Goal: Navigation & Orientation: Find specific page/section

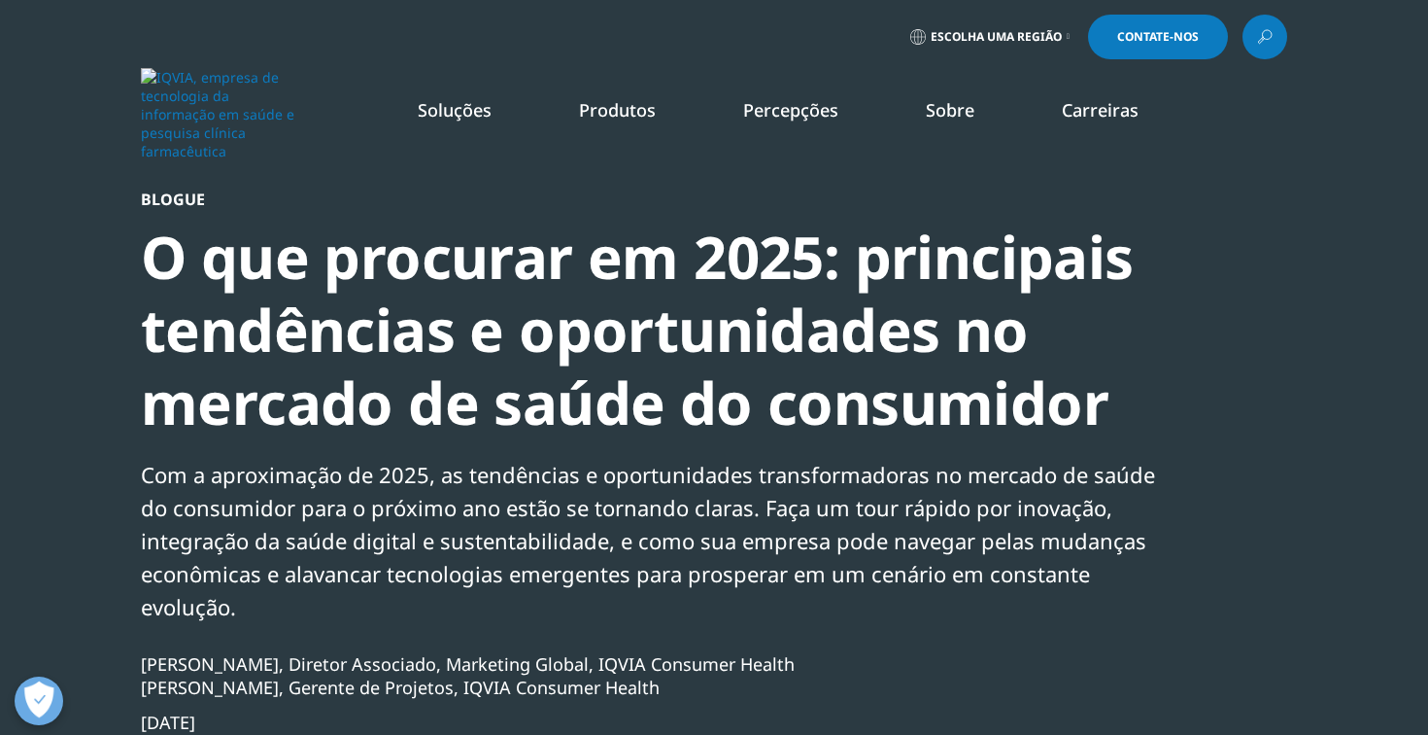
click at [1055, 42] on font "Escolha uma região" at bounding box center [996, 36] width 131 height 17
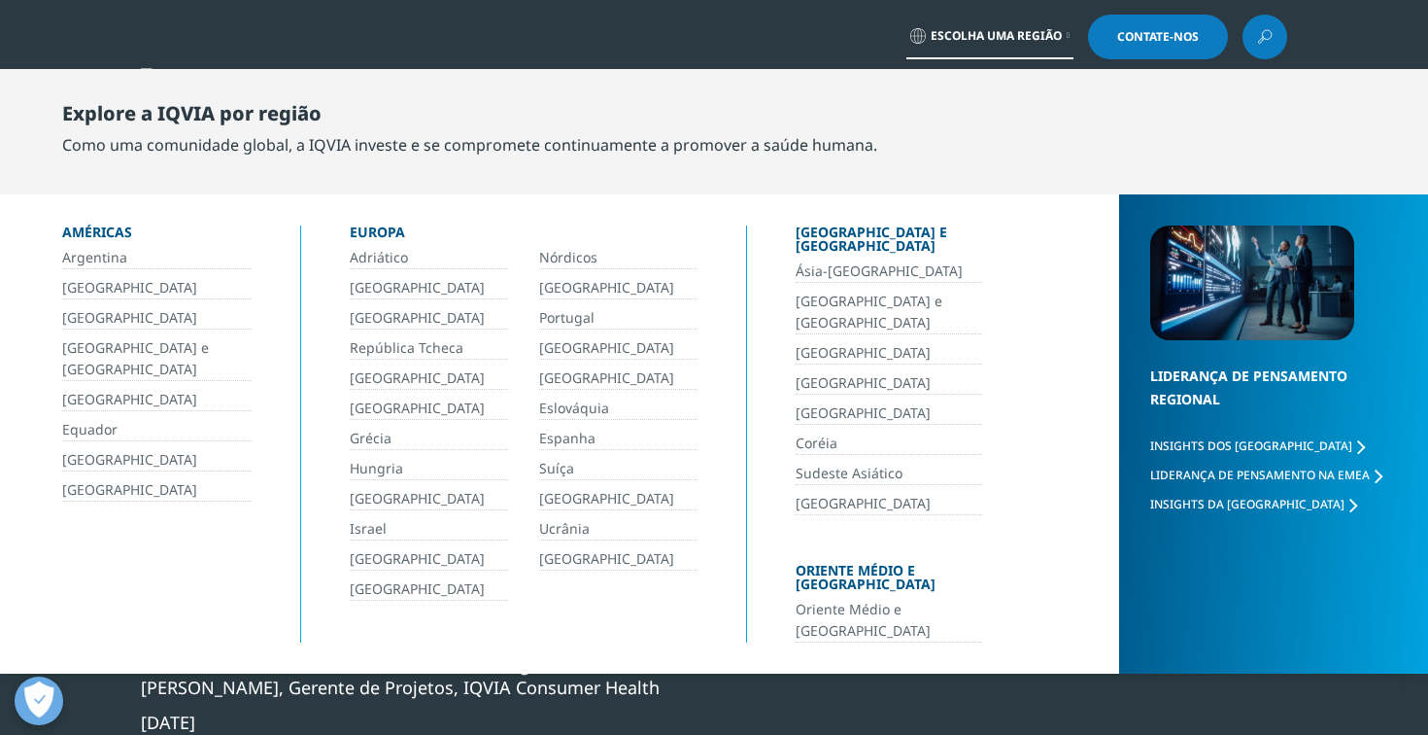
click at [82, 291] on font "Brasil" at bounding box center [129, 287] width 135 height 18
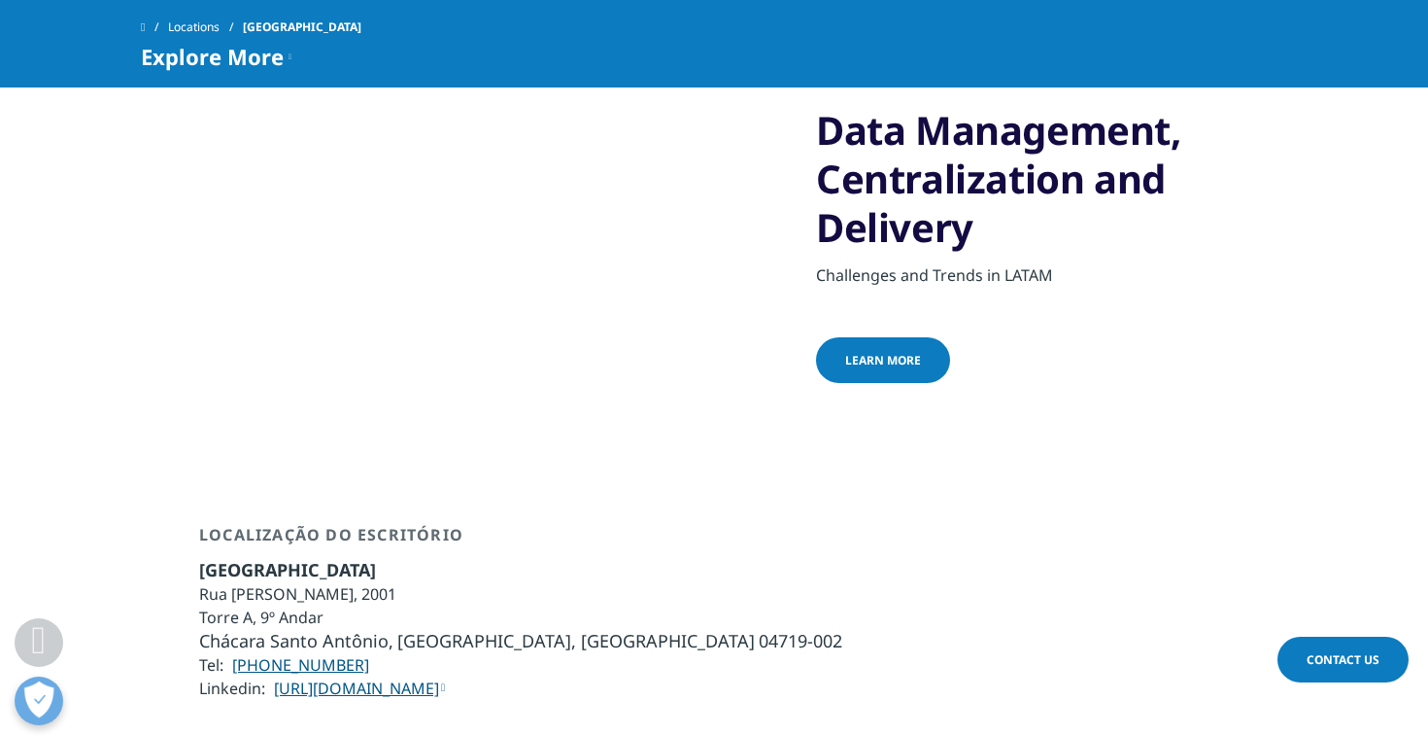
scroll to position [726, 0]
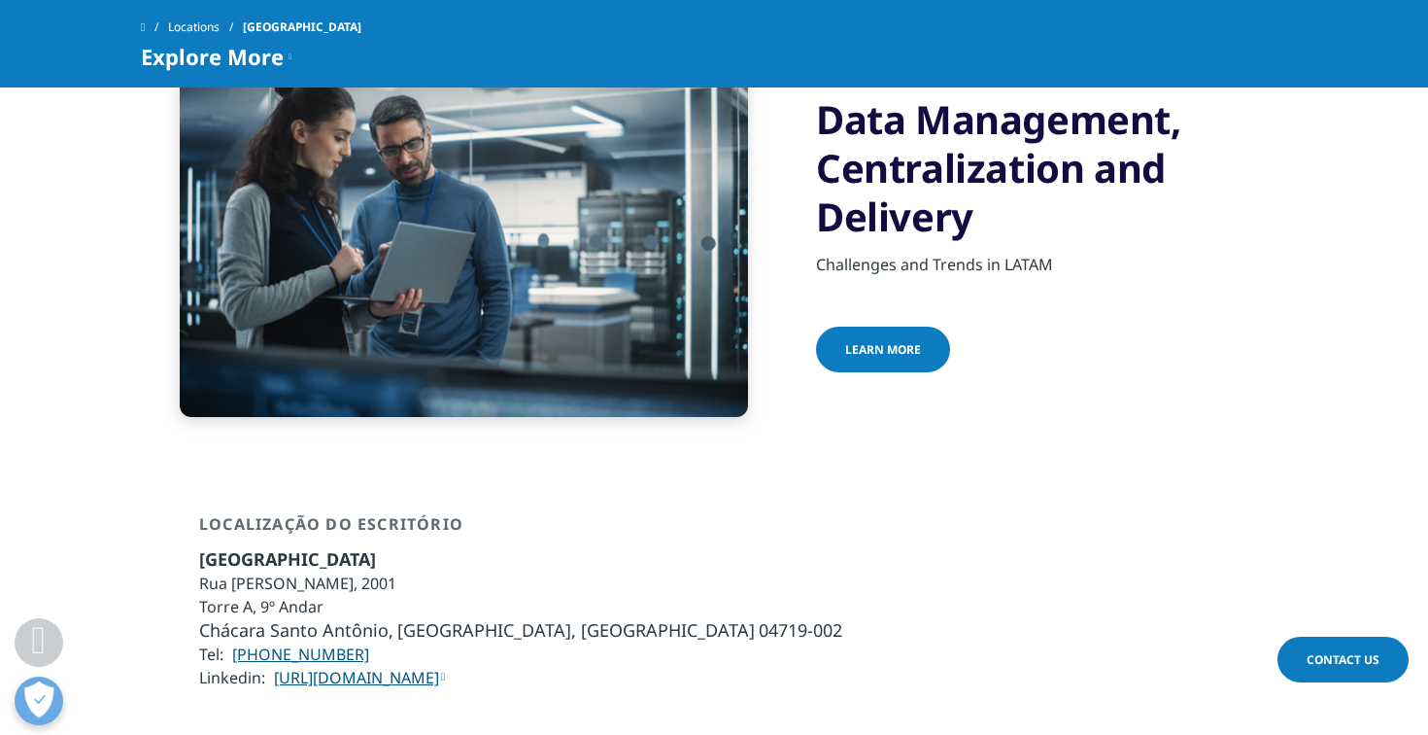
click at [883, 341] on span "learn more" at bounding box center [883, 349] width 76 height 17
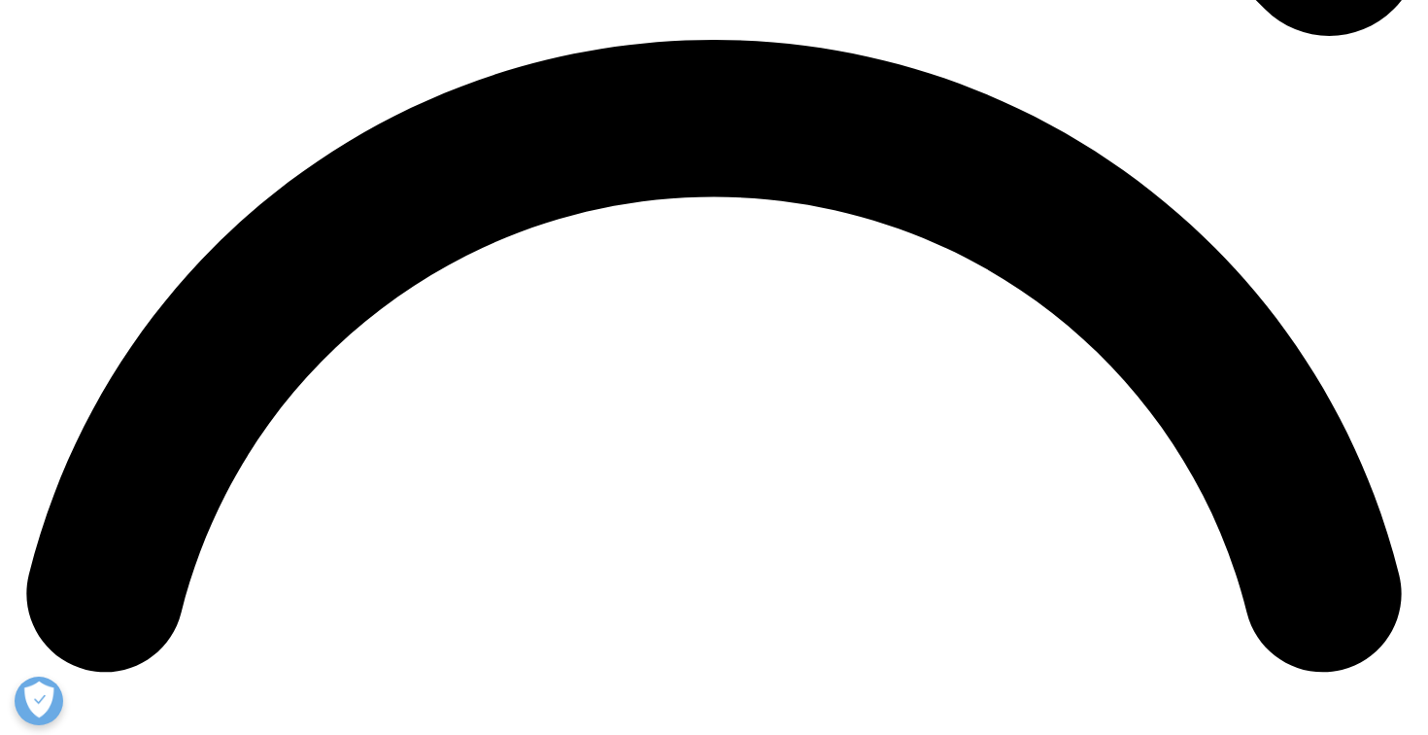
scroll to position [3348, 0]
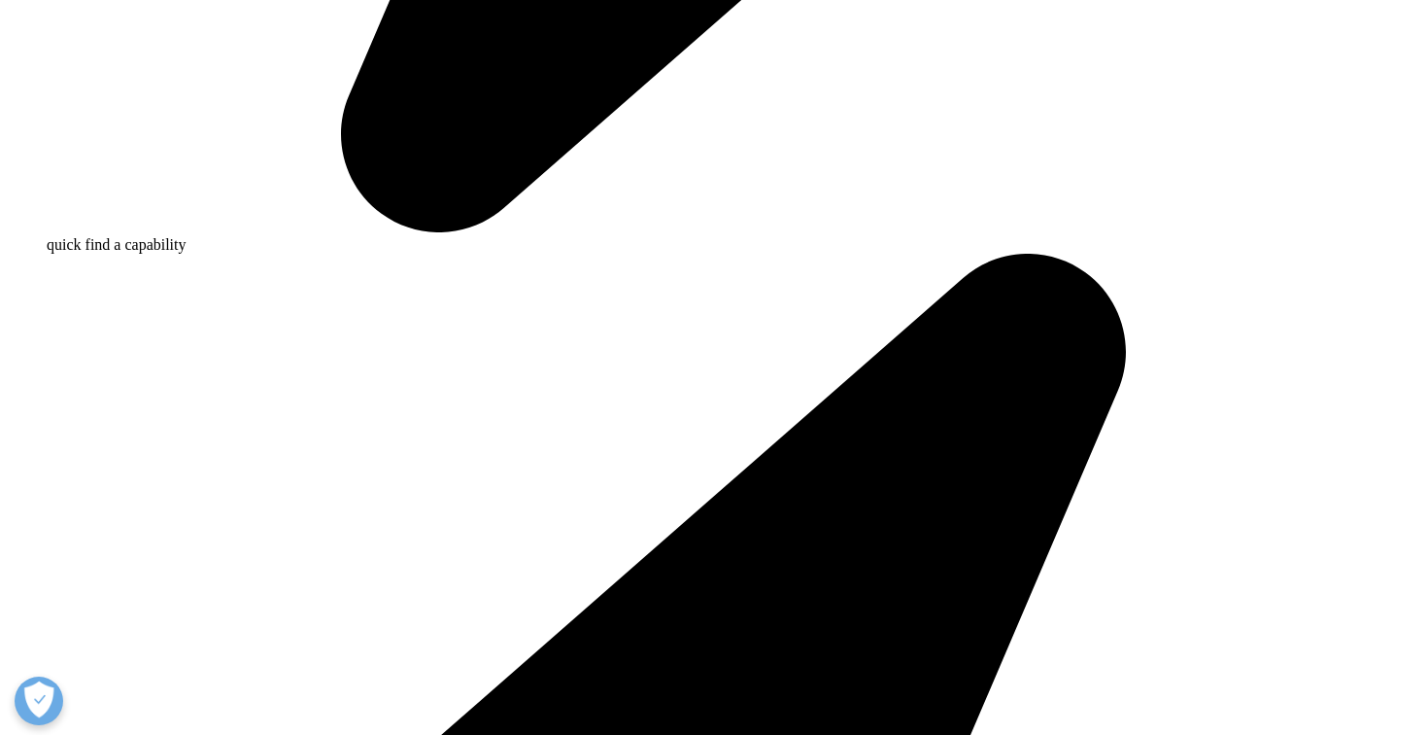
scroll to position [1879, 0]
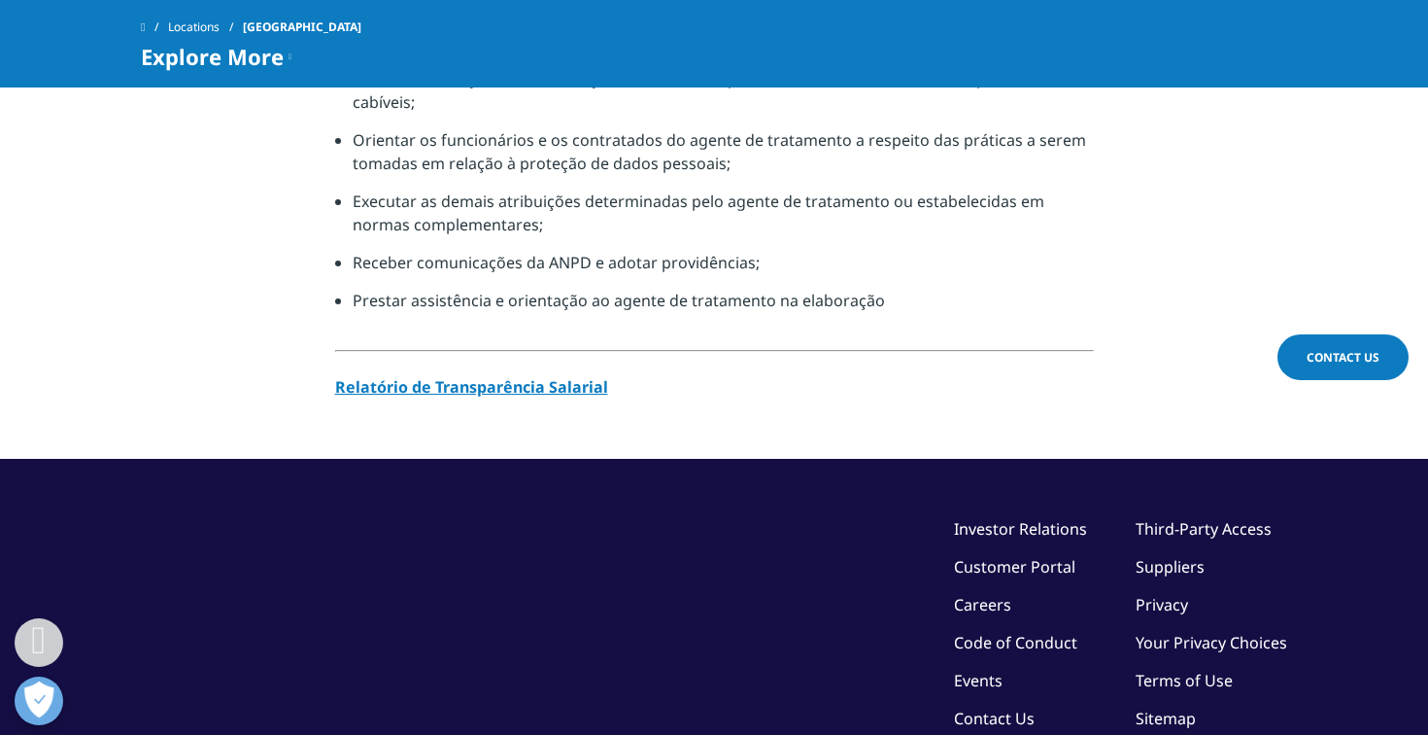
click at [1169, 707] on link "Sitemap" at bounding box center [1166, 717] width 60 height 21
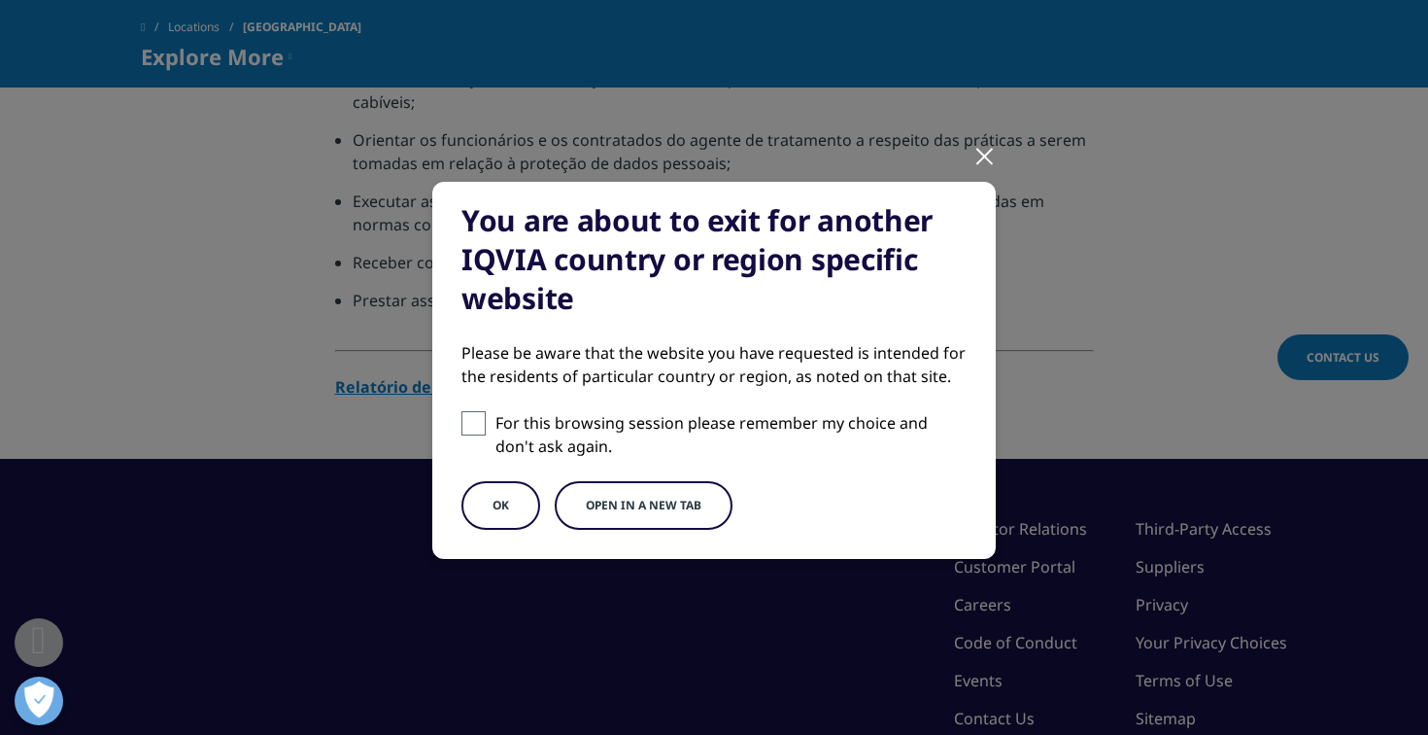
click at [661, 428] on p "For this browsing session please remember my choice and don't ask again." at bounding box center [731, 434] width 471 height 47
click at [486, 428] on input "For this browsing session please remember my choice and don't ask again." at bounding box center [474, 423] width 24 height 24
checkbox input "true"
click at [631, 512] on button "Open in a new tab" at bounding box center [644, 505] width 178 height 49
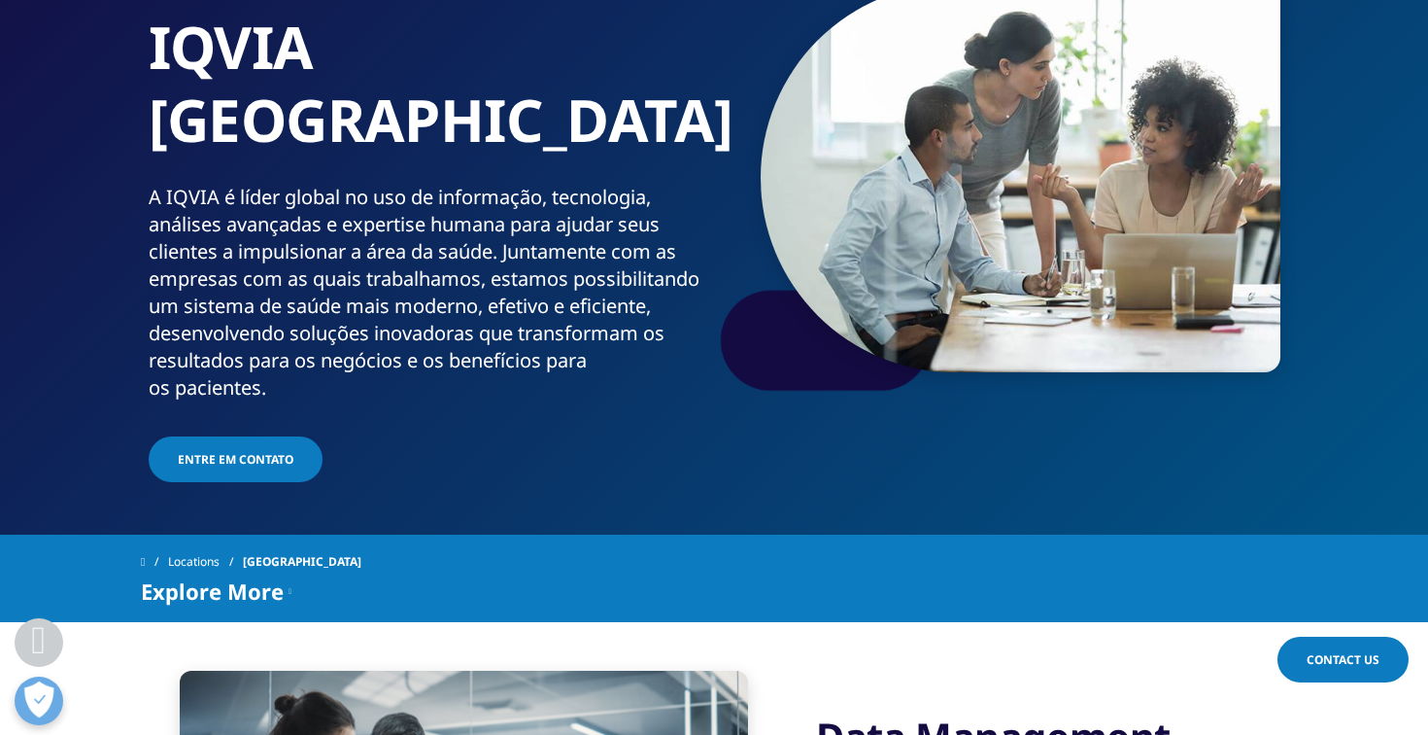
scroll to position [0, 0]
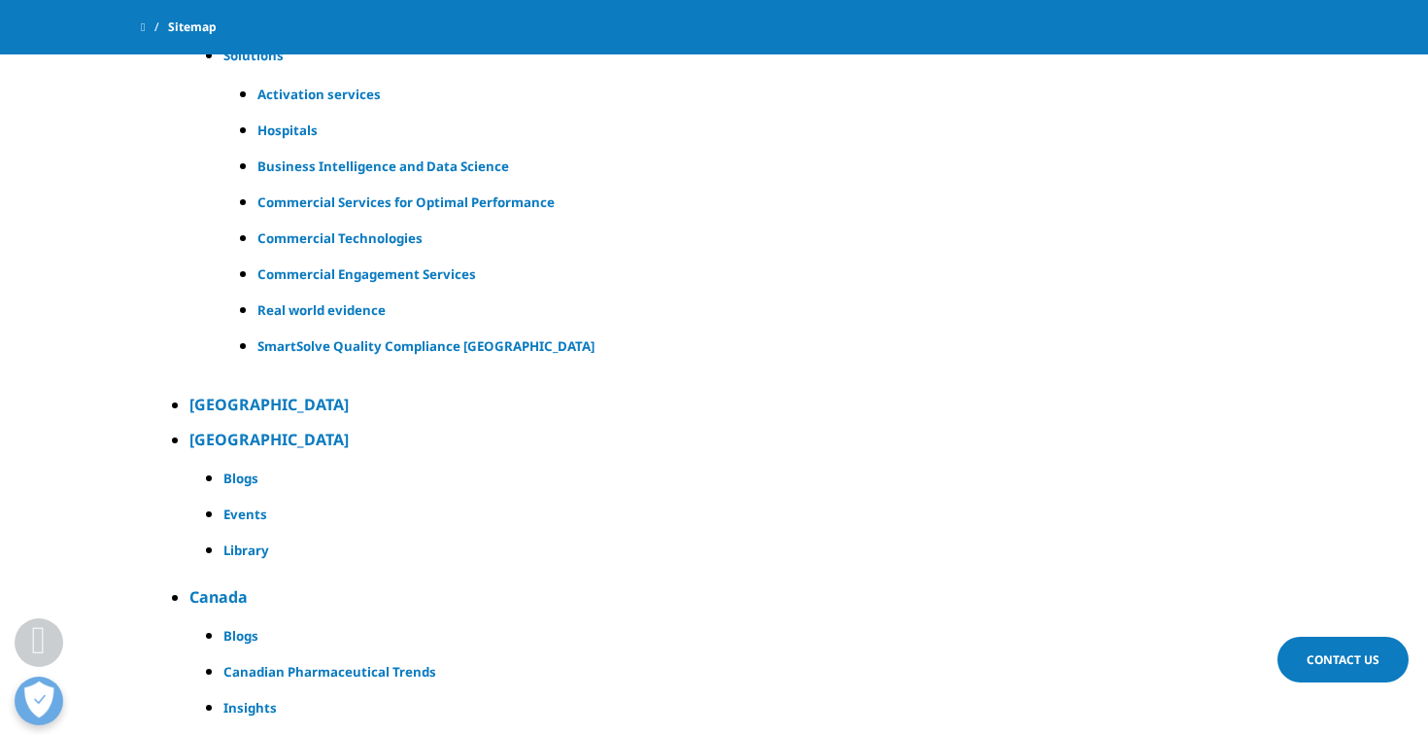
scroll to position [10325, 0]
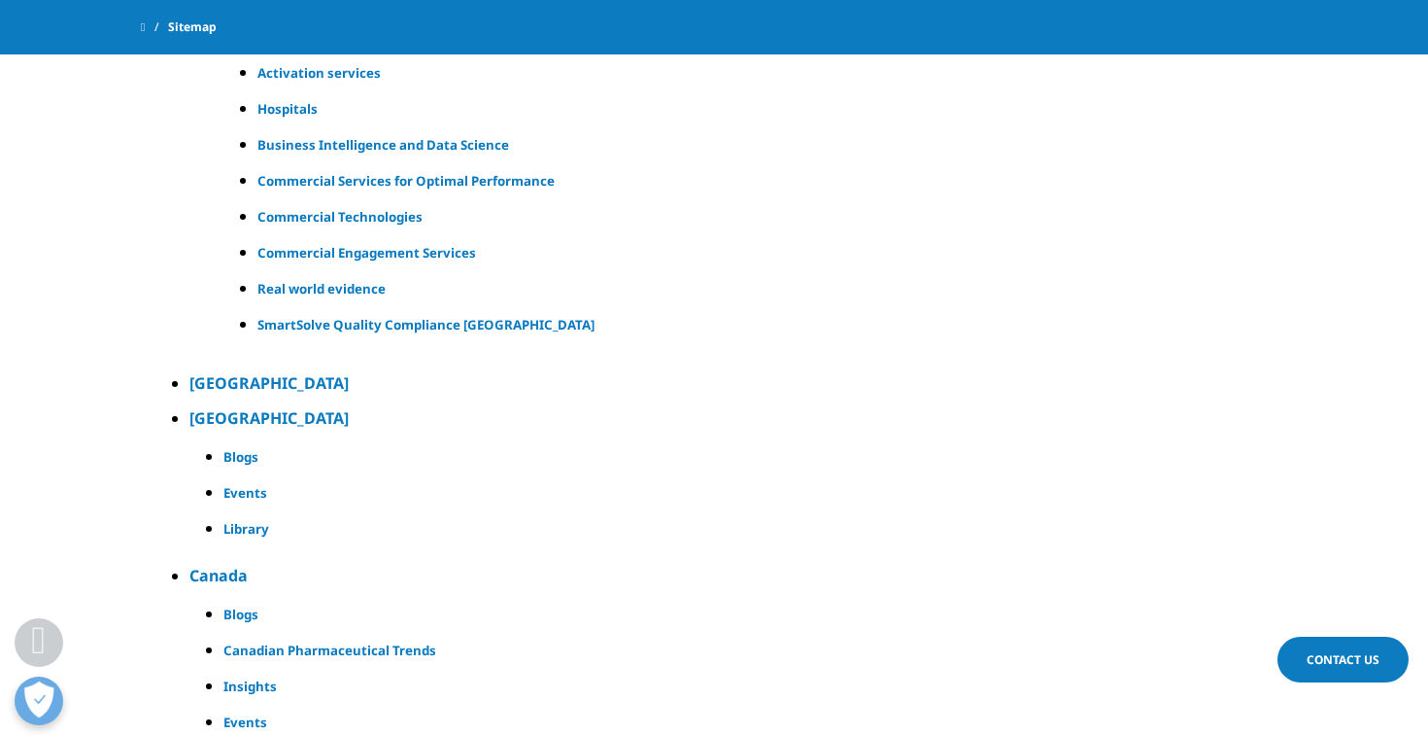
click at [241, 528] on h5 "Library" at bounding box center [733, 528] width 1020 height 23
